Goal: Transaction & Acquisition: Purchase product/service

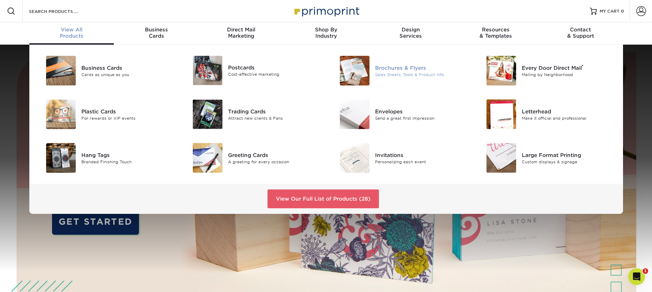
click at [401, 67] on div "Brochures & Flyers" at bounding box center [421, 68] width 93 height 8
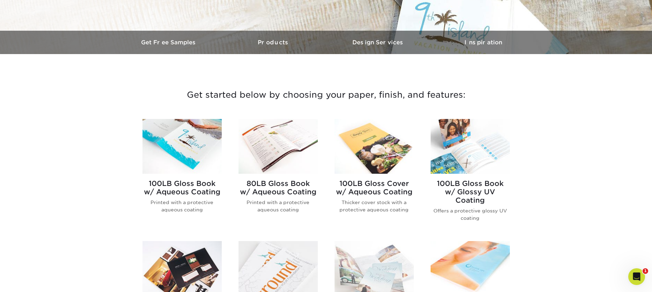
scroll to position [193, 0]
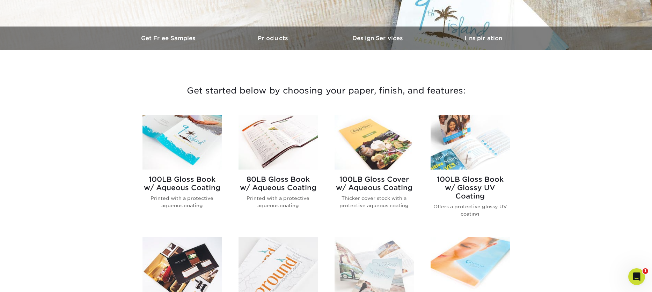
click at [349, 146] on img at bounding box center [374, 142] width 79 height 55
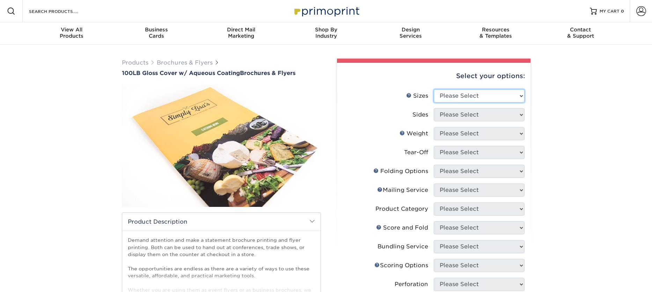
click at [476, 96] on select "Please Select 3.5" x 8.5" 3.5" x 11" 3.67" x 8.5" 4" x 8.5" 4" x 11" 4" x 12" 4…" at bounding box center [479, 95] width 91 height 13
select select "8.50x11.00"
click at [434, 89] on select "Please Select 3.5" x 8.5" 3.5" x 11" 3.67" x 8.5" 4" x 8.5" 4" x 11" 4" x 12" 4…" at bounding box center [479, 95] width 91 height 13
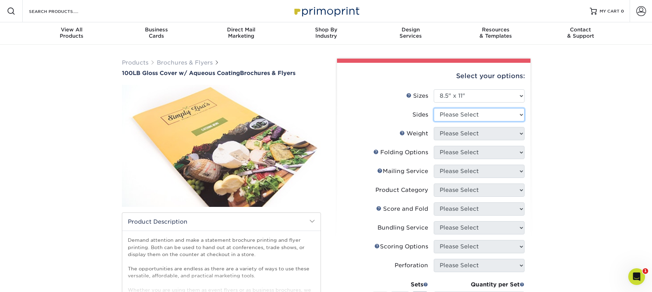
click at [470, 112] on select "Please Select Print Both Sides Print Front Only" at bounding box center [479, 114] width 91 height 13
select select "32d3c223-f82c-492b-b915-ba065a00862f"
click at [434, 108] on select "Please Select Print Both Sides Print Front Only" at bounding box center [479, 114] width 91 height 13
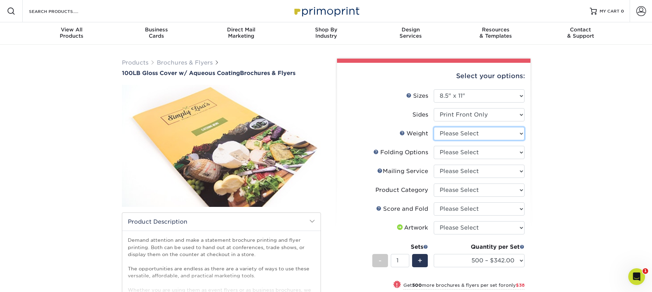
click at [467, 133] on select "Please Select 100LB" at bounding box center [479, 133] width 91 height 13
select select "100LB"
click at [434, 127] on select "Please Select 100LB" at bounding box center [479, 133] width 91 height 13
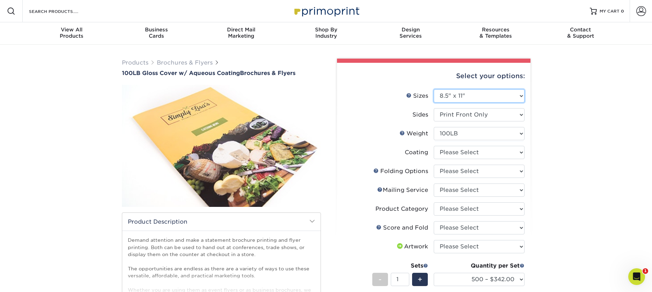
click at [457, 95] on select "Please Select 3.5" x 8.5" 3.5" x 11" 3.67" x 8.5" 4" x 8.5" 4" x 11" 4" x 12" 4…" at bounding box center [479, 95] width 91 height 13
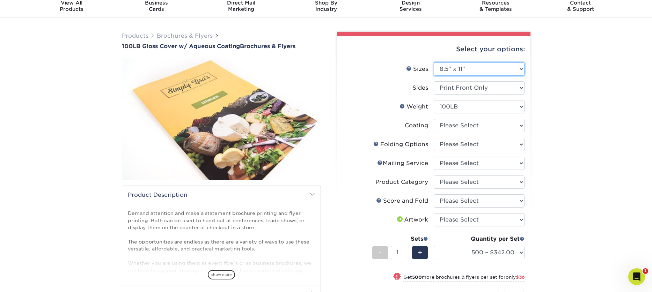
scroll to position [35, 0]
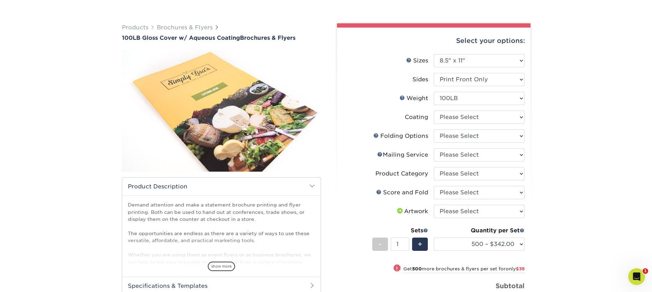
click at [503, 50] on div "Select your options:" at bounding box center [434, 41] width 182 height 27
click at [491, 63] on select "Please Select 3.5" x 8.5" 3.5" x 11" 3.67" x 8.5" 4" x 8.5" 4" x 11" 4" x 12" 4…" at bounding box center [479, 60] width 91 height 13
select select "11.00x17.00"
click at [434, 54] on select "Please Select 3.5" x 8.5" 3.5" x 11" 3.67" x 8.5" 4" x 8.5" 4" x 11" 4" x 12" 4…" at bounding box center [479, 60] width 91 height 13
select select "-1"
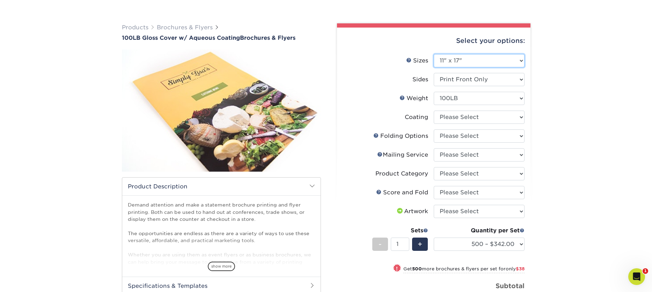
select select "-1"
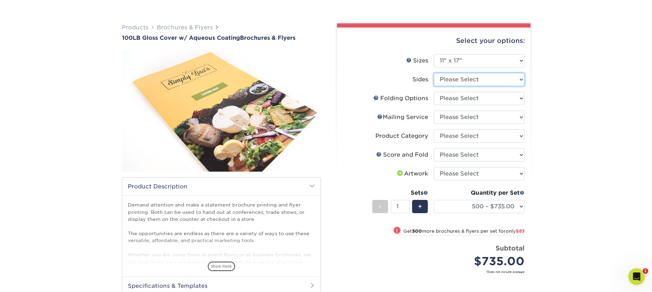
click at [488, 80] on select "Please Select Print Both Sides Print Front Only" at bounding box center [479, 79] width 91 height 13
select select "32d3c223-f82c-492b-b915-ba065a00862f"
click at [434, 73] on select "Please Select Print Both Sides Print Front Only" at bounding box center [479, 79] width 91 height 13
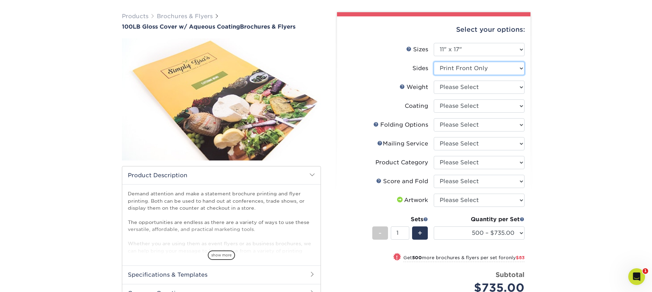
scroll to position [47, 0]
click at [476, 86] on select "Please Select 100LB" at bounding box center [479, 86] width 91 height 13
click at [485, 109] on select at bounding box center [479, 105] width 91 height 13
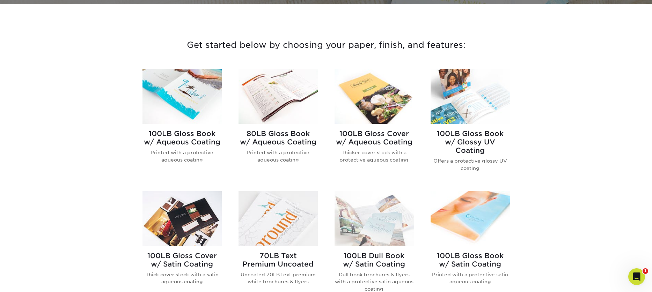
scroll to position [246, 0]
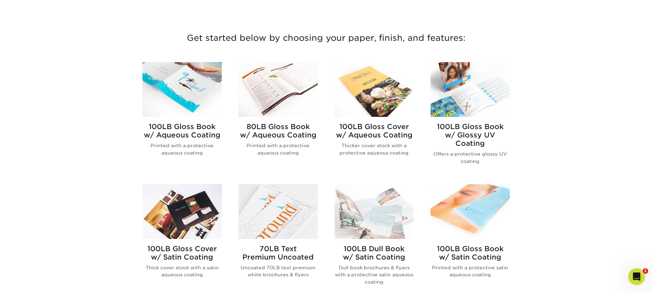
click at [258, 79] on img at bounding box center [278, 89] width 79 height 55
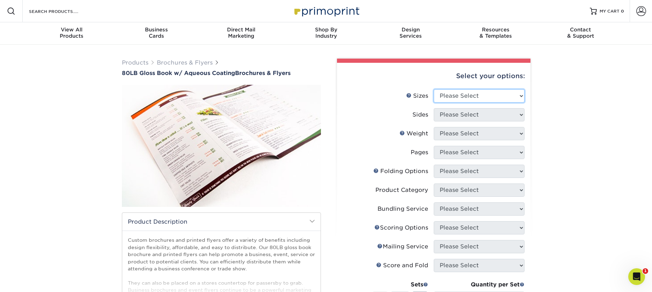
click at [465, 95] on select "Please Select 3.67" x 8.5" 3.67" x 8.5" 4" x 6" 4" x 8.5" 4" x 9" 4" x 11" 4" x…" at bounding box center [479, 95] width 91 height 13
select select "11.00x17.00"
click at [434, 89] on select "Please Select 3.67" x 8.5" 3.67" x 8.5" 4" x 6" 4" x 8.5" 4" x 9" 4" x 11" 4" x…" at bounding box center [479, 95] width 91 height 13
click at [488, 116] on select "Please Select Print Both Sides Print Front Only" at bounding box center [479, 114] width 91 height 13
select select "32d3c223-f82c-492b-b915-ba065a00862f"
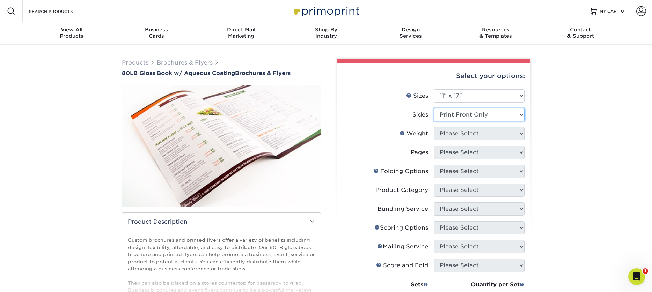
click at [434, 108] on select "Please Select Print Both Sides Print Front Only" at bounding box center [479, 114] width 91 height 13
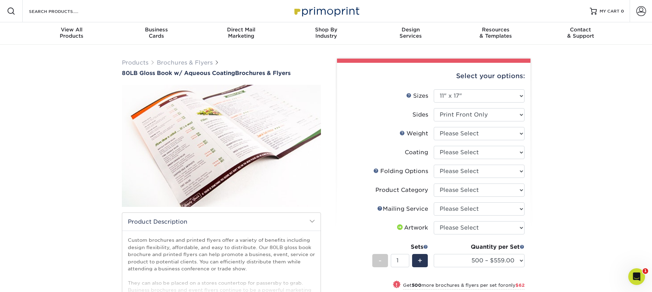
click at [55, 71] on div "Products Brochures & Flyers 80LB Gloss Book w/ Aqueous Coating Brochures & Flye…" at bounding box center [326, 239] width 652 height 389
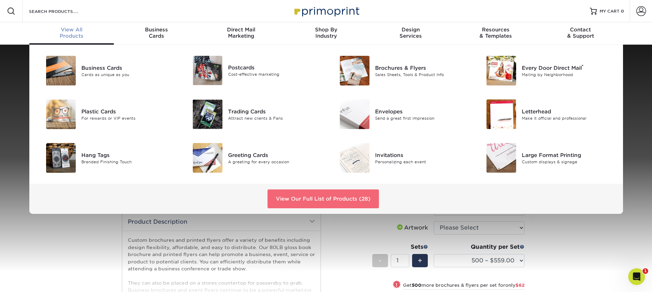
click at [287, 192] on link "View Our Full List of Products (28)" at bounding box center [323, 199] width 111 height 19
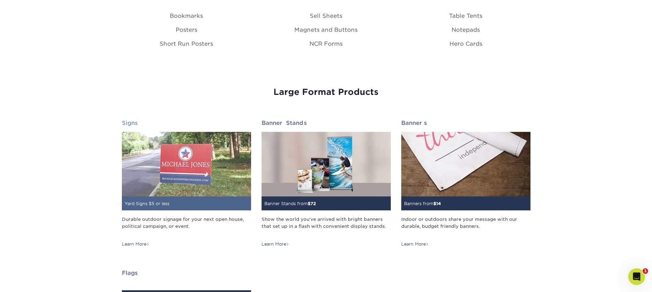
scroll to position [900, 0]
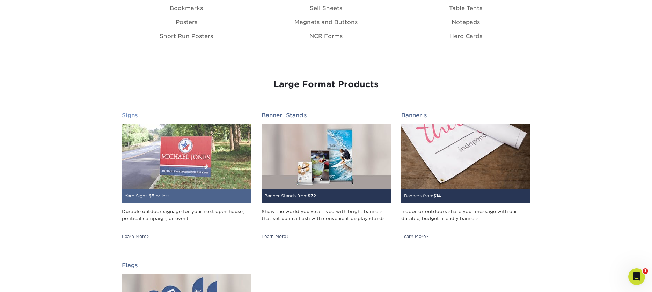
click at [198, 160] on img at bounding box center [186, 156] width 129 height 65
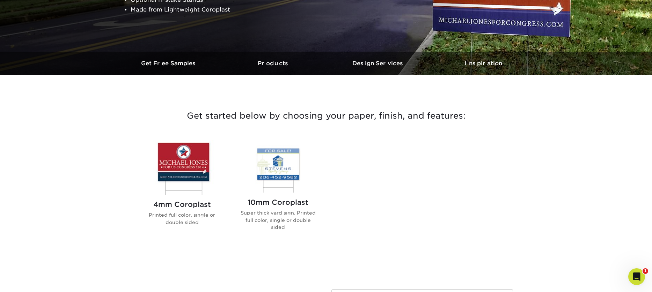
scroll to position [174, 0]
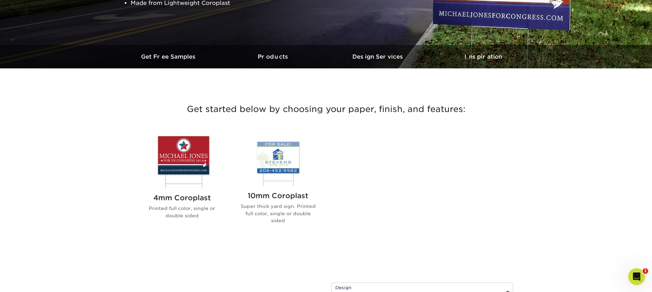
click at [171, 157] on img at bounding box center [182, 160] width 79 height 55
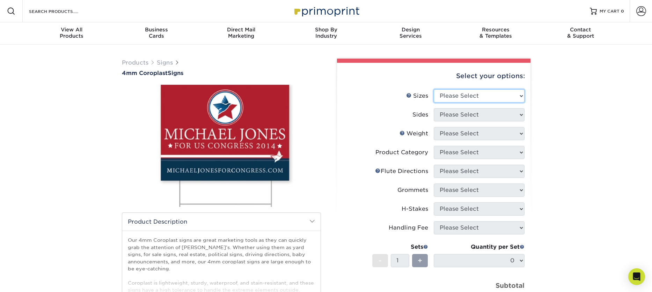
click at [471, 94] on select "Please Select 12" x 18" 18" x 24" 24" x 24" 24" x 36"" at bounding box center [479, 95] width 91 height 13
click at [465, 93] on select "Please Select 12" x 18" 18" x 24" 24" x 24" 24" x 36"" at bounding box center [479, 95] width 91 height 13
select select "18.00x24.00"
click at [434, 89] on select "Please Select 12" x 18" 18" x 24" 24" x 24" 24" x 36"" at bounding box center [479, 95] width 91 height 13
click at [454, 117] on select "Please Select Print Both Sides Print Front Only" at bounding box center [479, 114] width 91 height 13
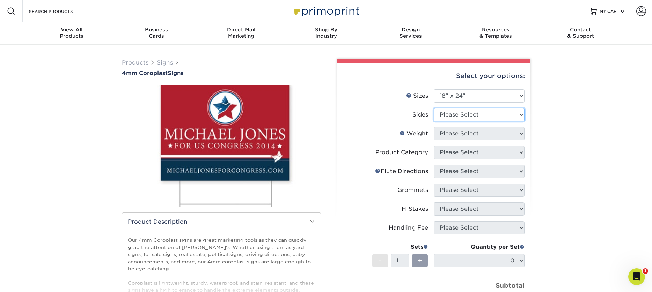
select select "13abbda7-1d64-4f25-8bb2-c179b224825d"
click at [434, 108] on select "Please Select Print Both Sides Print Front Only" at bounding box center [479, 114] width 91 height 13
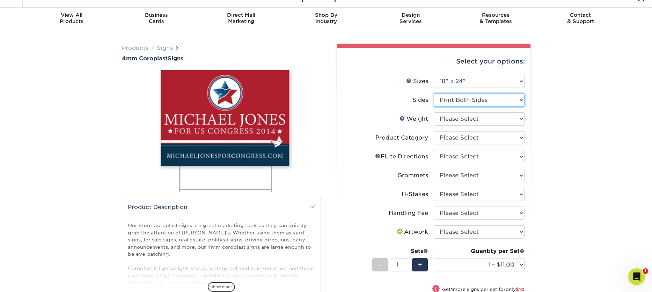
scroll to position [16, 0]
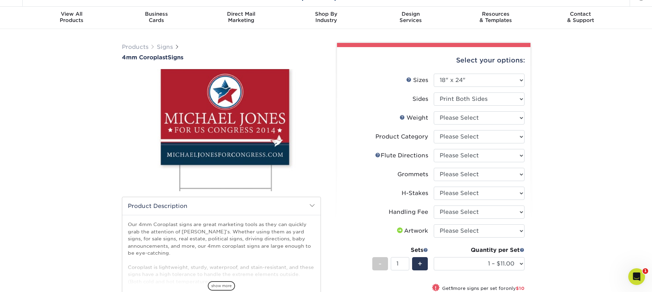
click at [485, 273] on div "Quantity per Set 1 – $11.00 2 – $21.00 3 – $32.00 4 – $42.00 5 – $53.00 6 – $63…" at bounding box center [479, 262] width 91 height 32
click at [488, 265] on select "1 – $11.00 2 – $21.00 3 – $32.00 4 – $42.00 5 – $53.00 6 – $63.00 7 – $74.00 8 …" at bounding box center [479, 263] width 91 height 13
select select "100 – $893.00"
click at [434, 257] on select "1 – $11.00 2 – $21.00 3 – $32.00 4 – $42.00 5 – $53.00 6 – $63.00 7 – $74.00 8 …" at bounding box center [479, 263] width 91 height 13
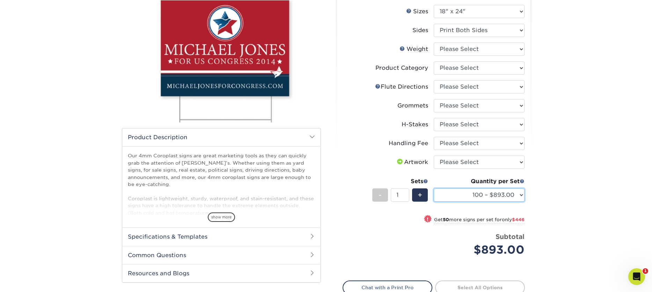
scroll to position [0, 0]
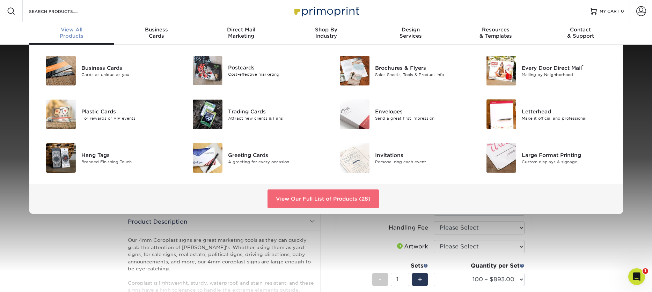
click at [268, 201] on link "View Our Full List of Products (28)" at bounding box center [323, 199] width 111 height 19
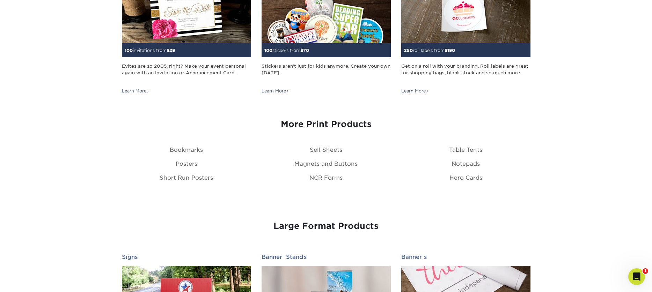
scroll to position [762, 0]
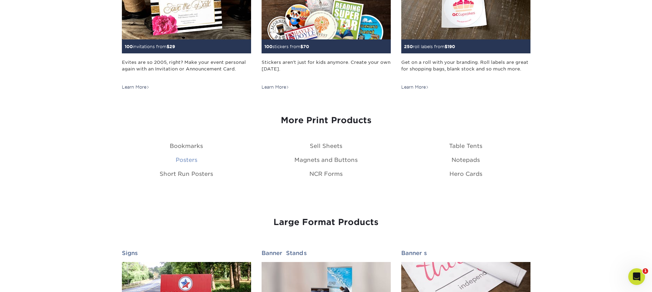
click at [190, 161] on link "Posters" at bounding box center [187, 160] width 22 height 7
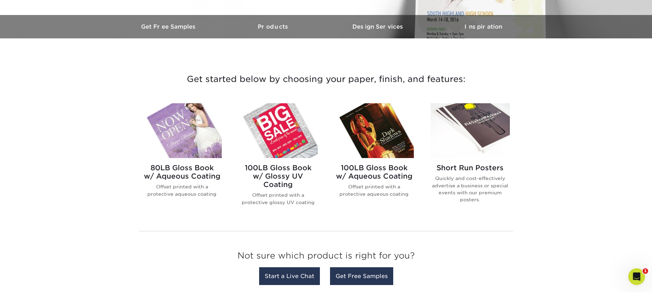
scroll to position [205, 0]
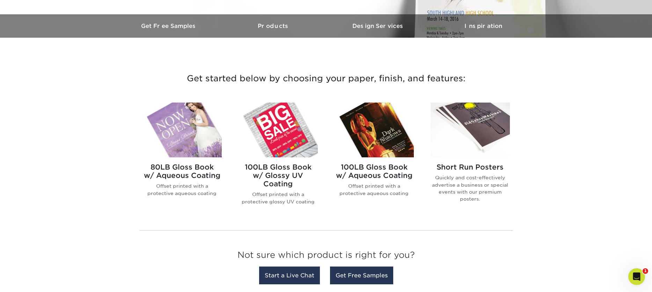
click at [168, 137] on img at bounding box center [182, 130] width 79 height 55
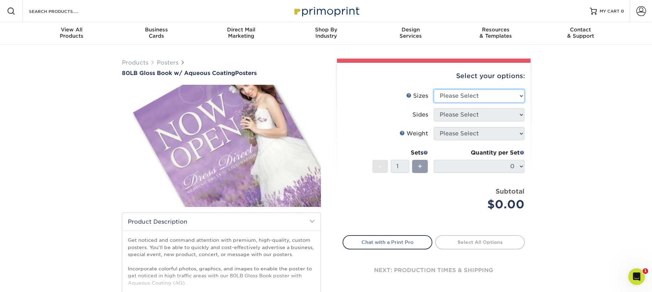
click at [468, 100] on select "Please Select 13" x 19" 18" x 24" 19" x 27" 24" x 36" 26" x 39"" at bounding box center [479, 95] width 91 height 13
select select "13.00x19.00"
click at [434, 89] on select "Please Select 13" x 19" 18" x 24" 19" x 27" 24" x 36" 26" x 39"" at bounding box center [479, 95] width 91 height 13
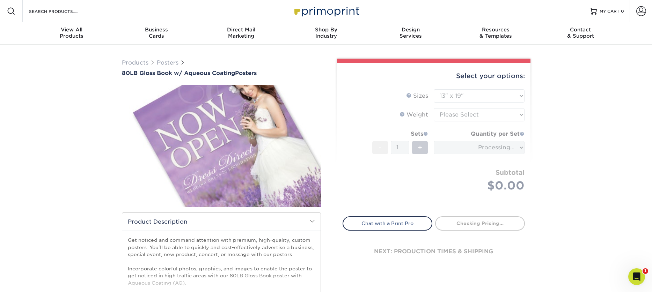
click at [465, 112] on form "Sizes Help Sizes Please Select 13" x 19" 18" x 24" 19" x 27" 24" x 36" 26" x 39…" at bounding box center [434, 148] width 182 height 119
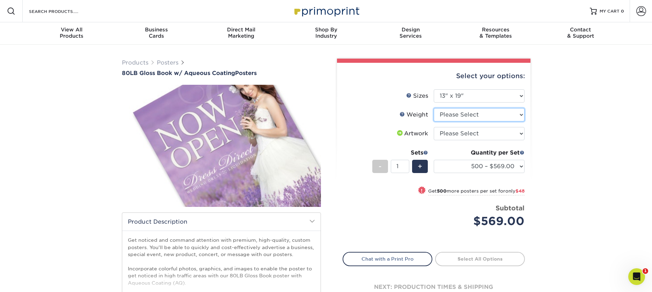
click at [465, 113] on select "Please Select 80LB" at bounding box center [479, 114] width 91 height 13
select select "80LB"
click at [434, 108] on select "Please Select 80LB" at bounding box center [479, 114] width 91 height 13
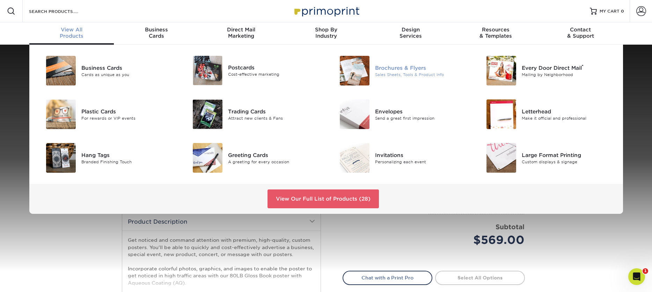
click at [394, 67] on div "Brochures & Flyers" at bounding box center [421, 68] width 93 height 8
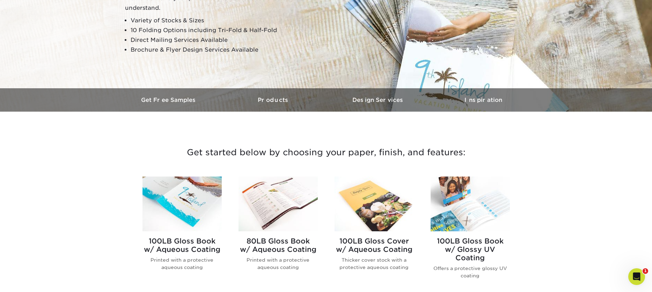
scroll to position [174, 0]
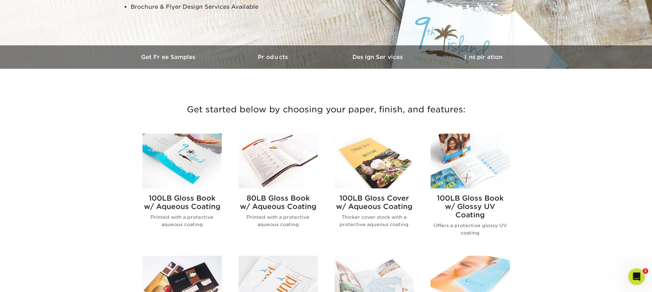
click at [278, 160] on img at bounding box center [278, 161] width 79 height 55
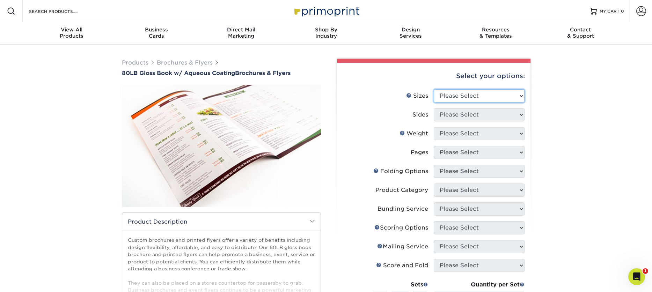
click at [472, 100] on select "Please Select 3.67" x 8.5" 3.67" x 8.5" 4" x 6" 4" x 8.5" 4" x 9" 4" x 11" 4" x…" at bounding box center [479, 95] width 91 height 13
